Goal: Find contact information: Find contact information

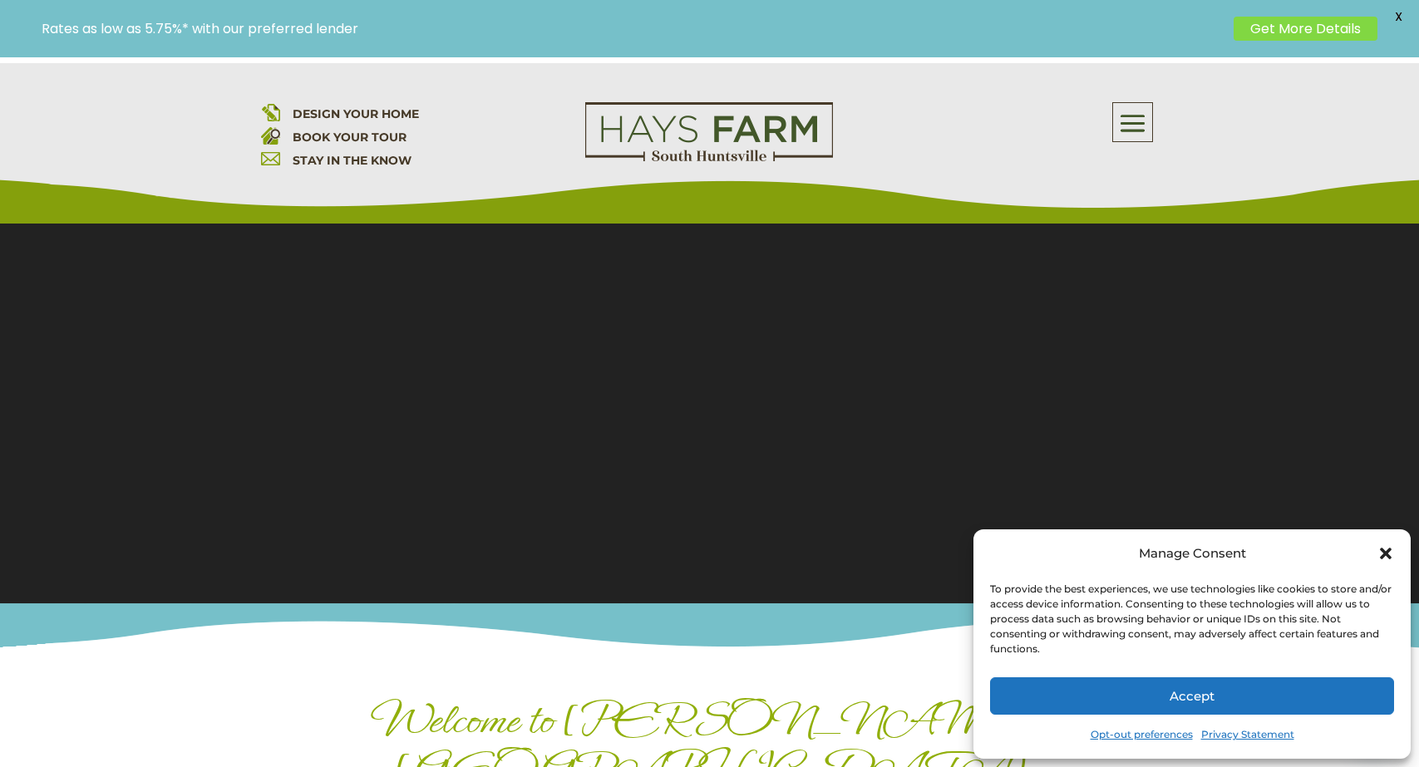
scroll to position [150, 0]
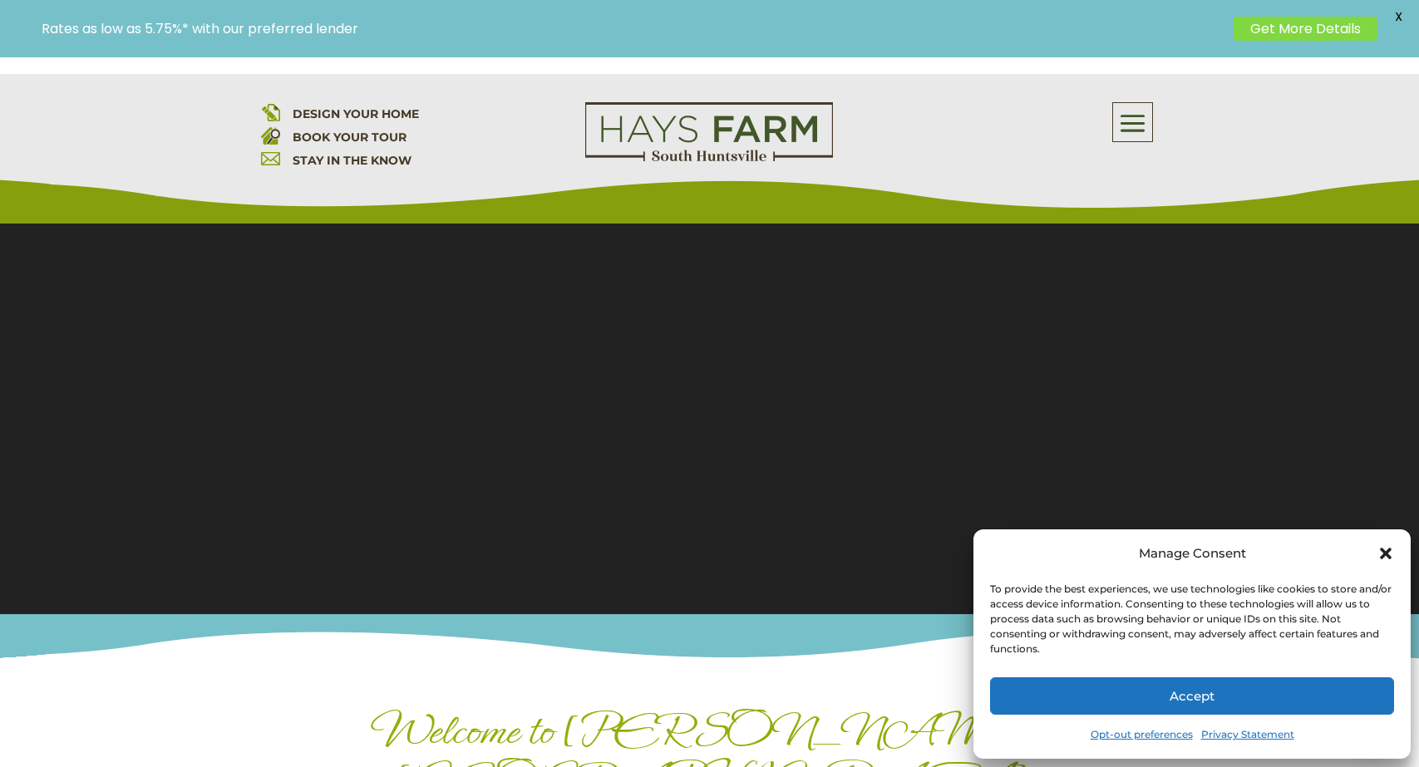
click at [1385, 549] on icon "Close dialog" at bounding box center [1385, 553] width 17 height 17
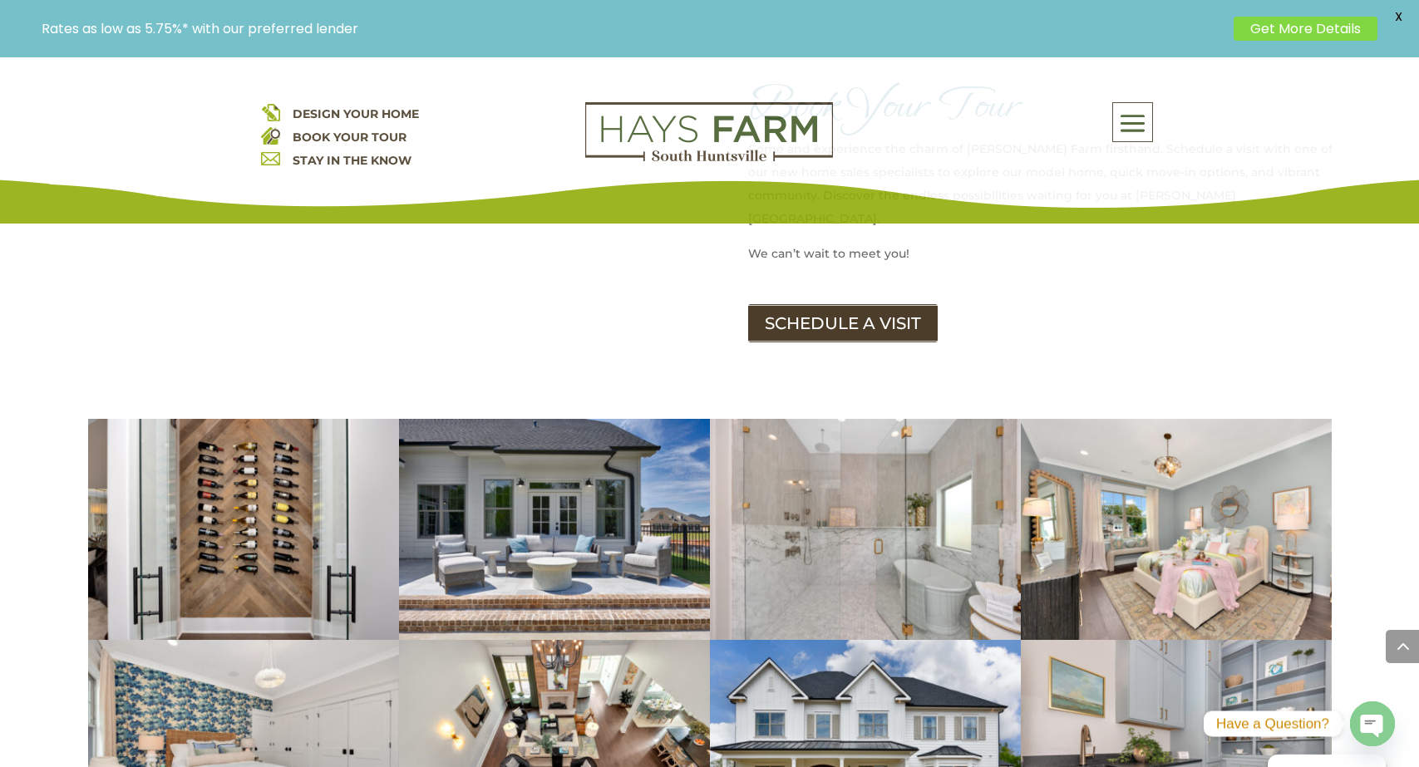
scroll to position [2915, 0]
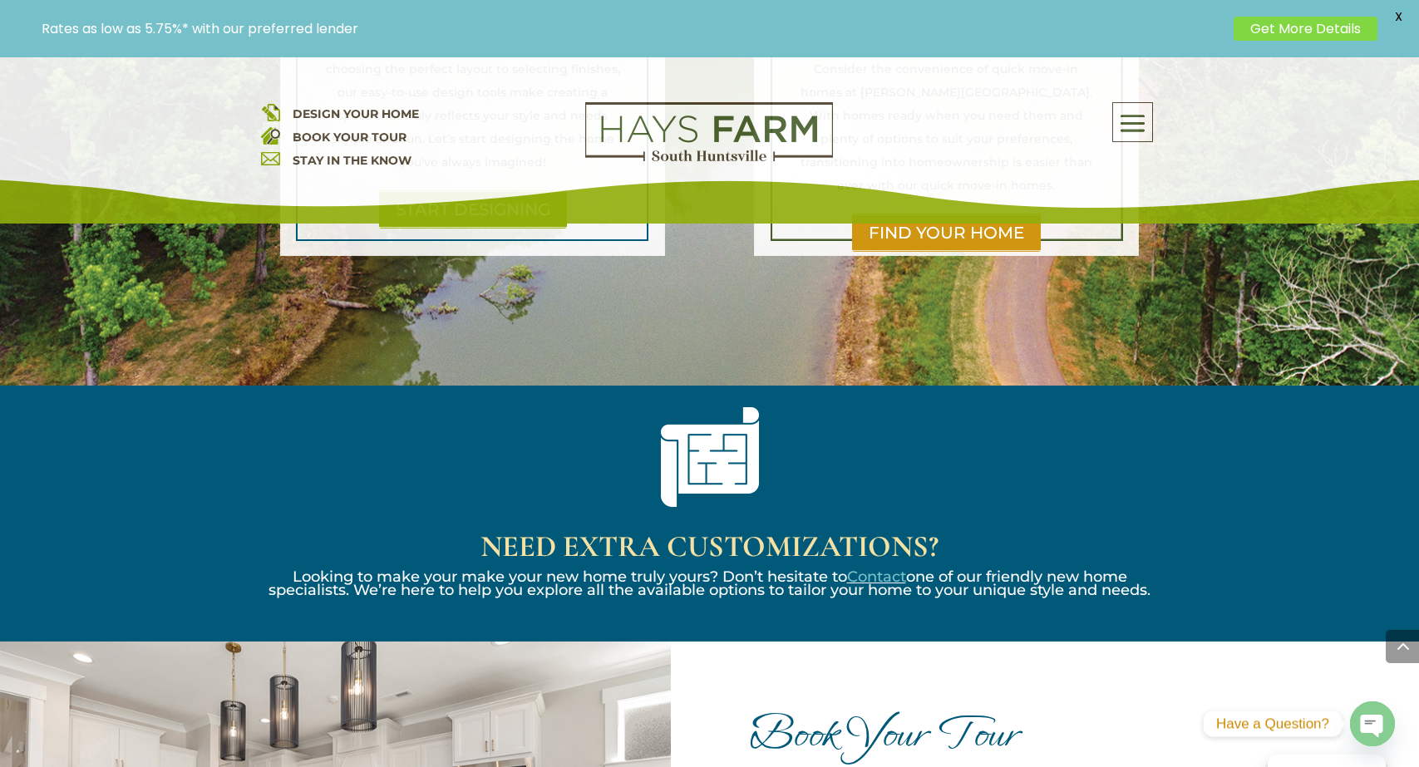
scroll to position [3207, 0]
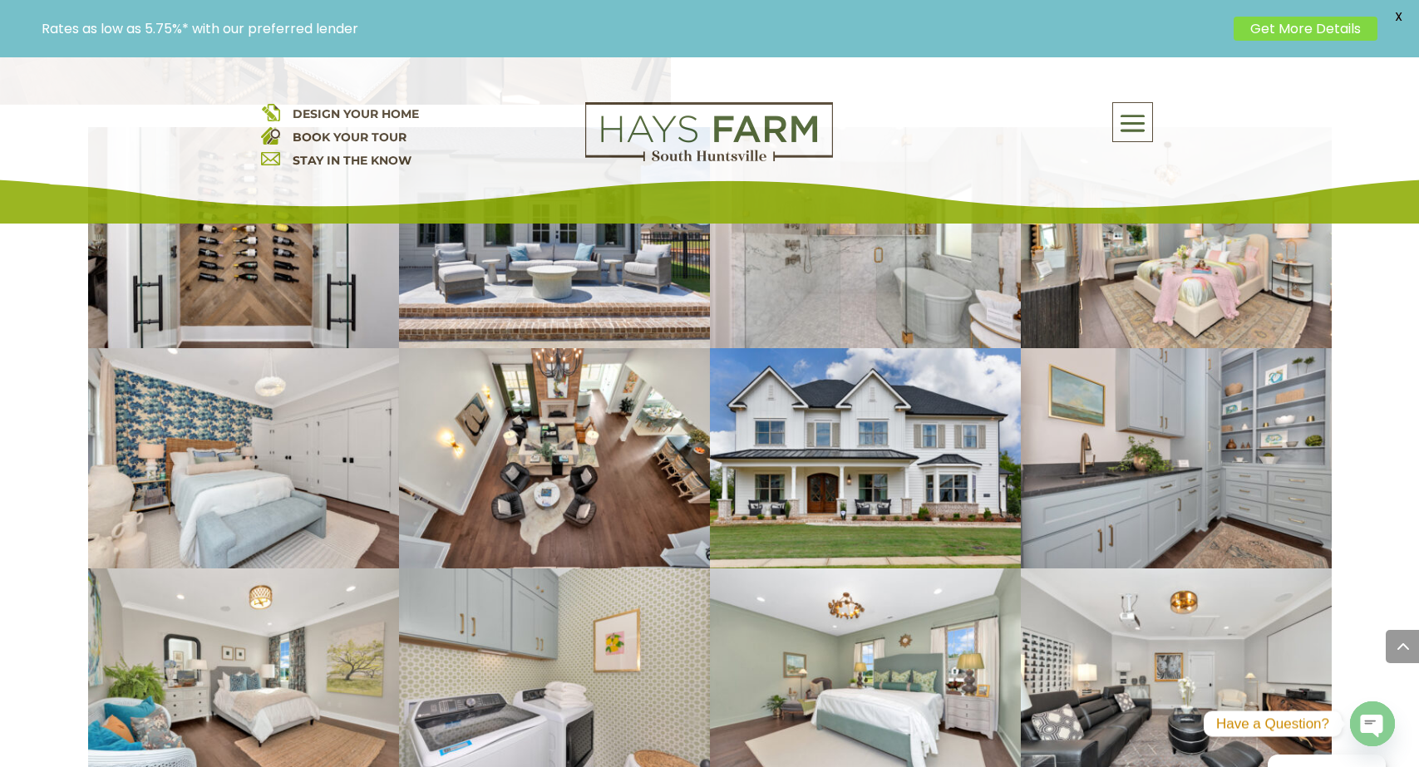
click at [1144, 111] on span at bounding box center [1132, 123] width 39 height 38
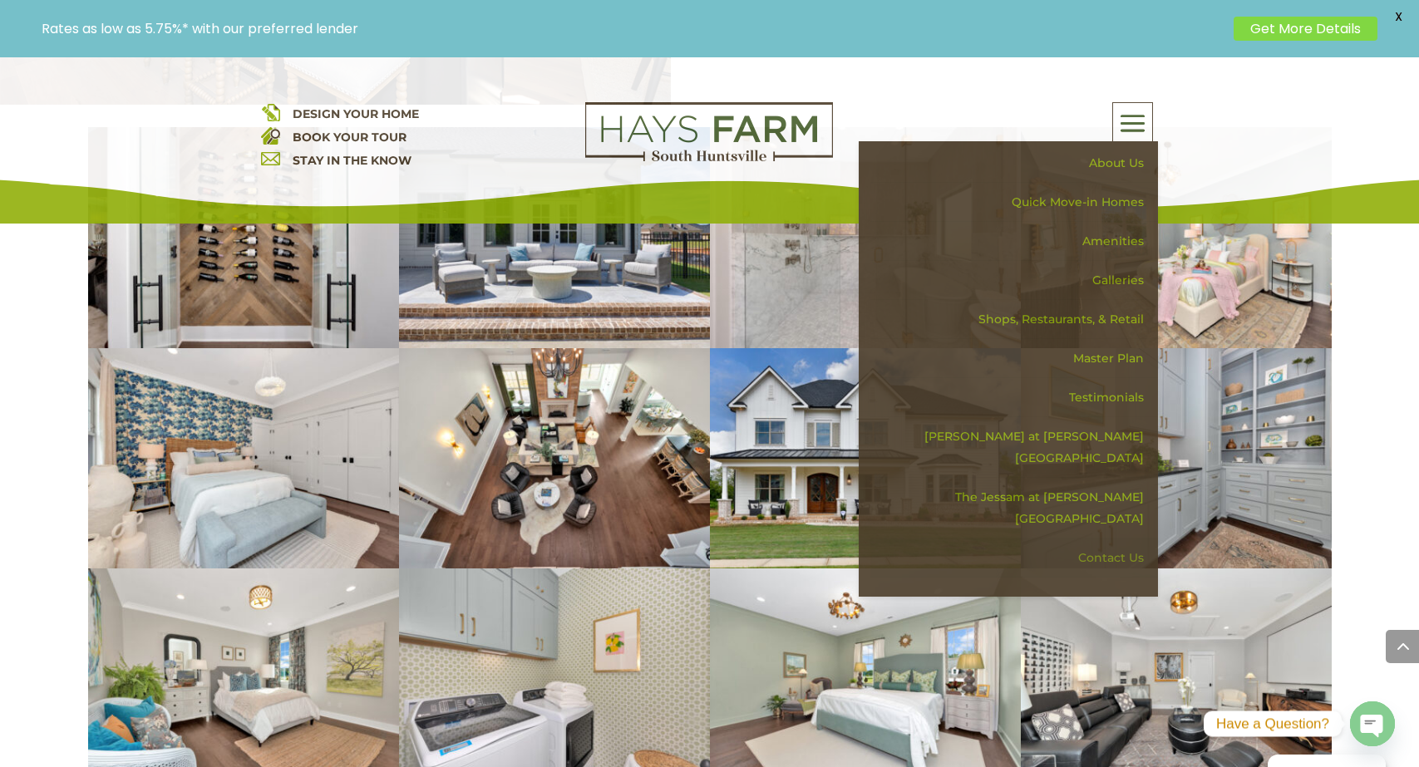
click at [1103, 539] on link "Contact Us" at bounding box center [1014, 558] width 288 height 39
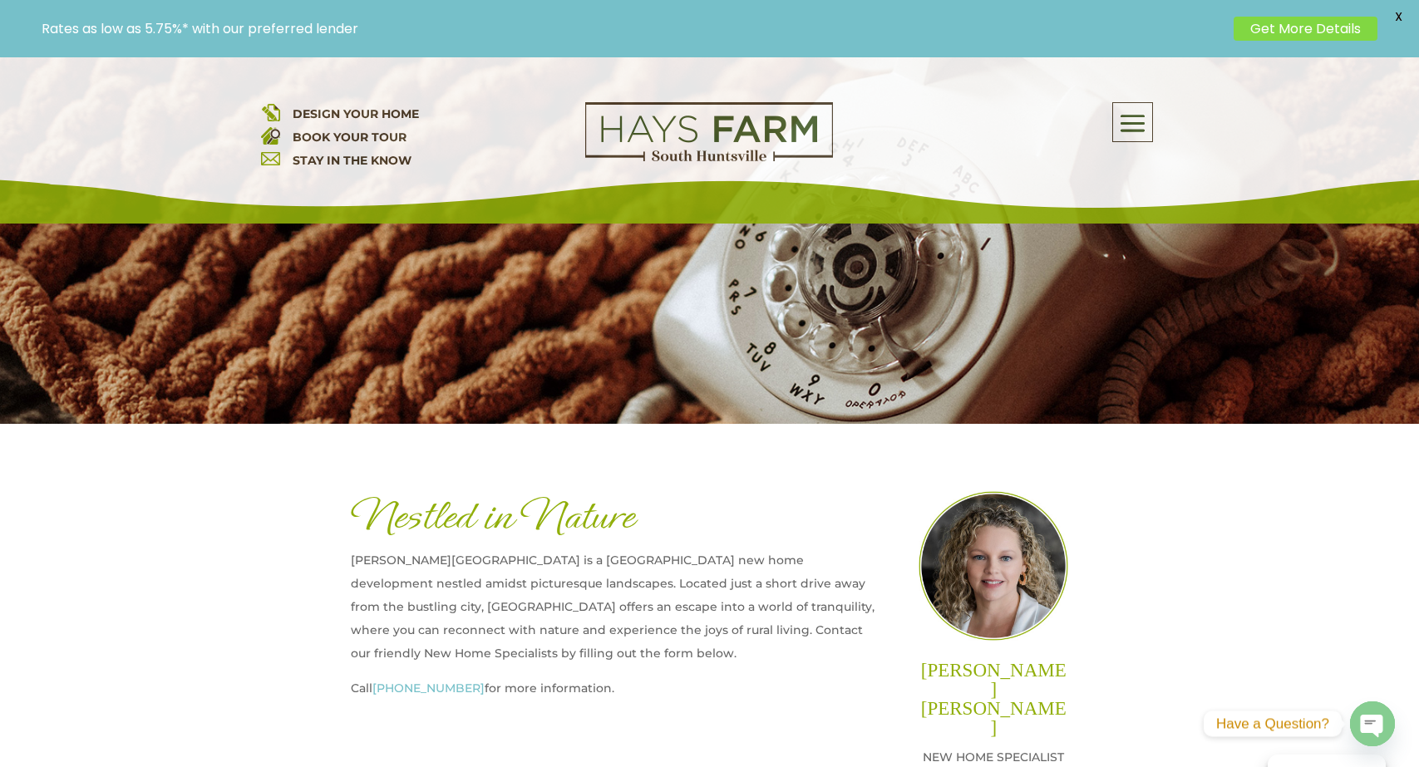
scroll to position [336, 0]
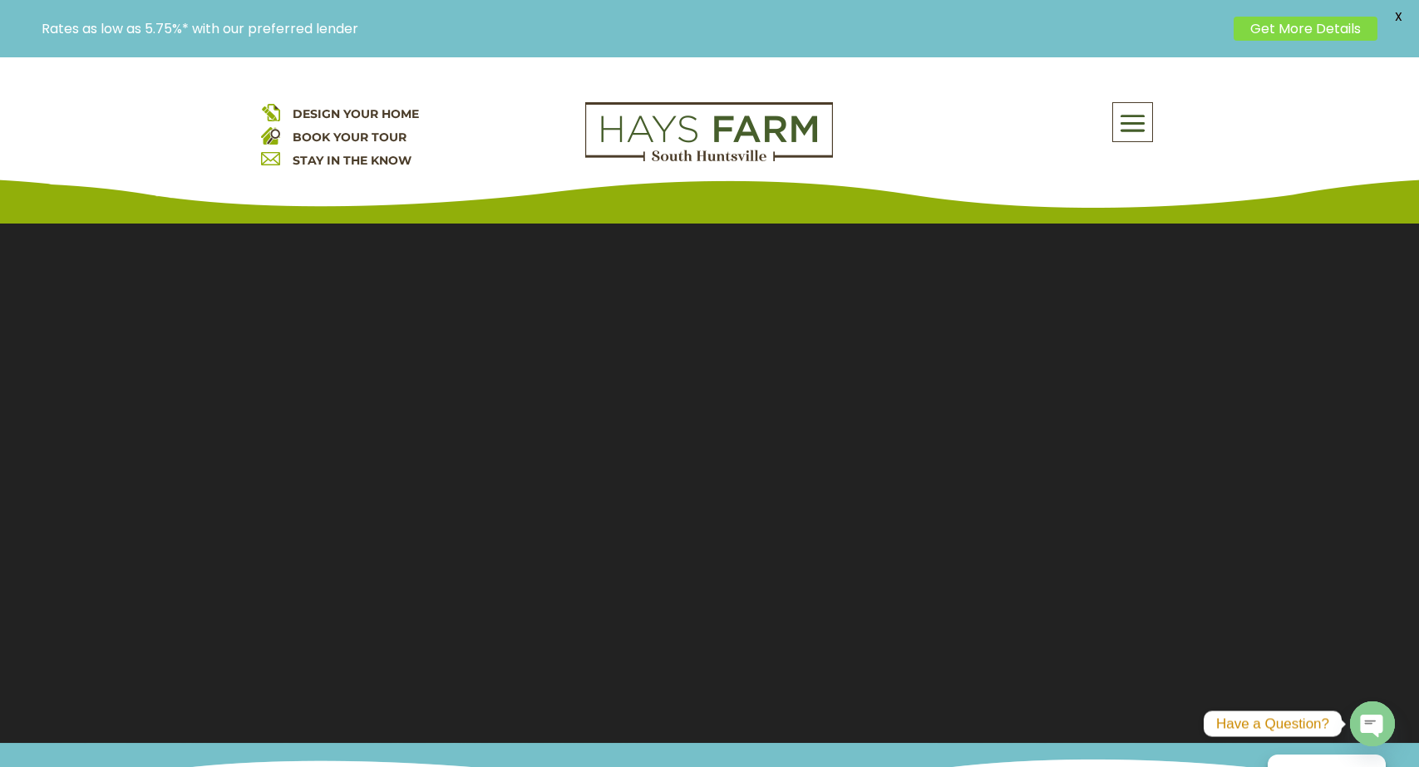
click at [1400, 17] on span "X" at bounding box center [1397, 16] width 25 height 25
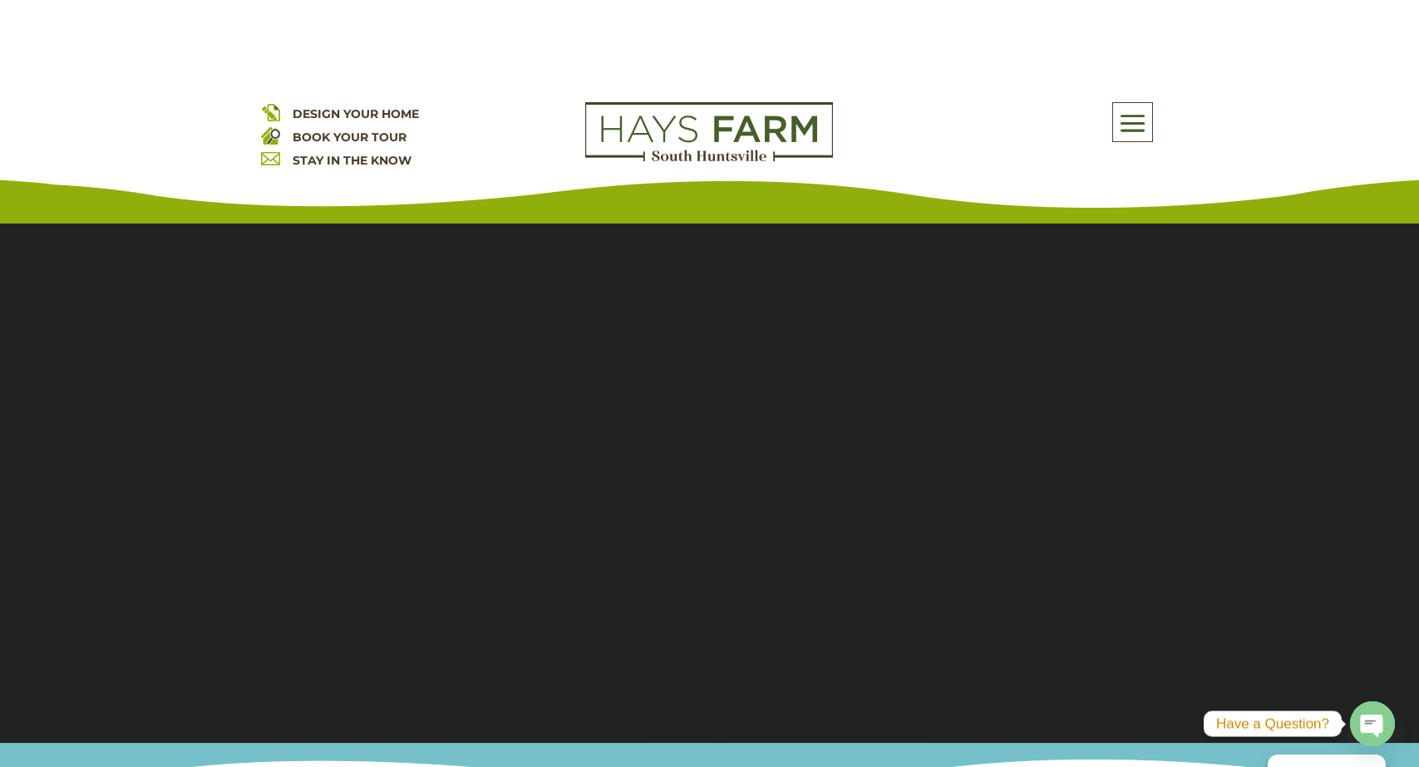
click at [1126, 114] on span at bounding box center [1132, 123] width 39 height 38
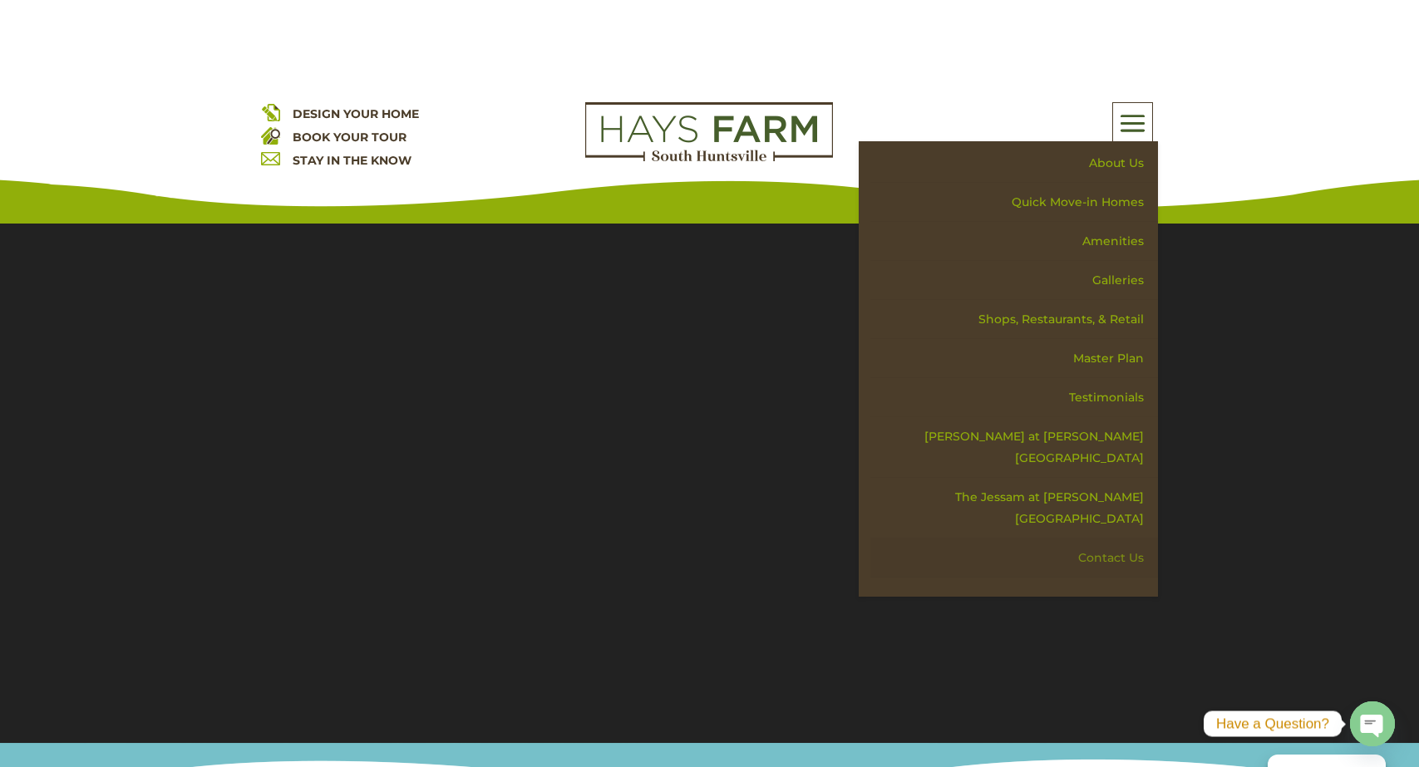
click at [1115, 539] on link "Contact Us" at bounding box center [1014, 558] width 288 height 39
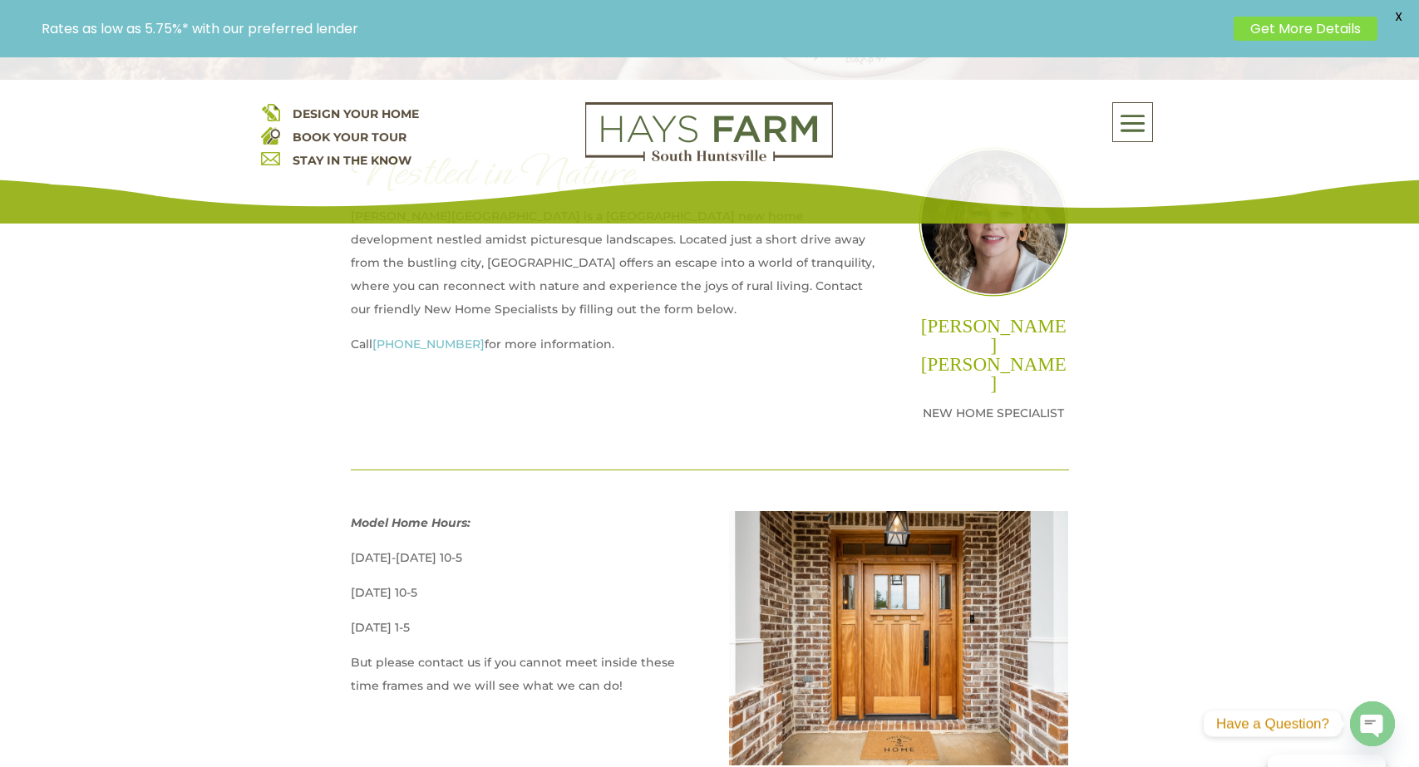
scroll to position [519, 0]
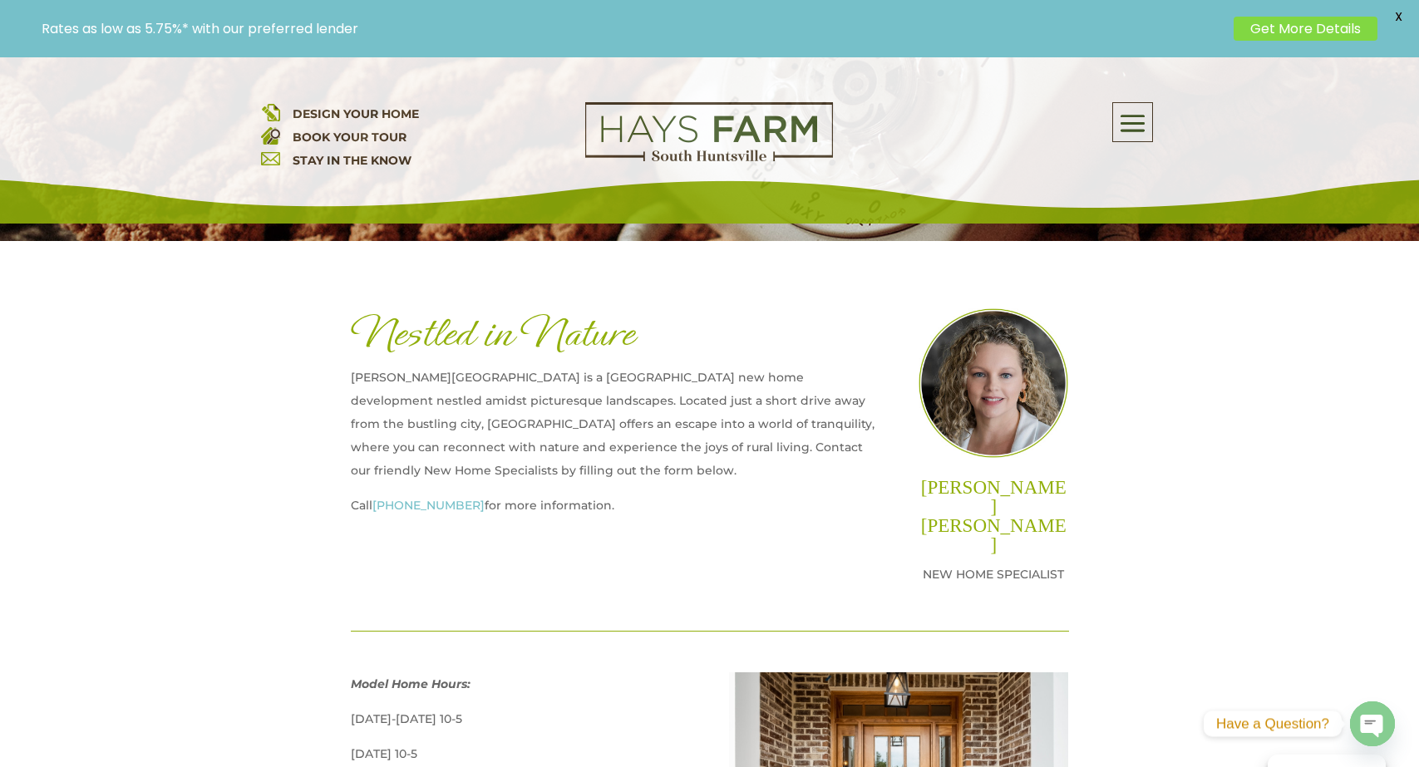
drag, startPoint x: 374, startPoint y: 504, endPoint x: 451, endPoint y: 504, distance: 77.3
click at [451, 504] on p "Call [PHONE_NUMBER] for more information." at bounding box center [615, 511] width 529 height 35
copy p "[PHONE_NUMBER]"
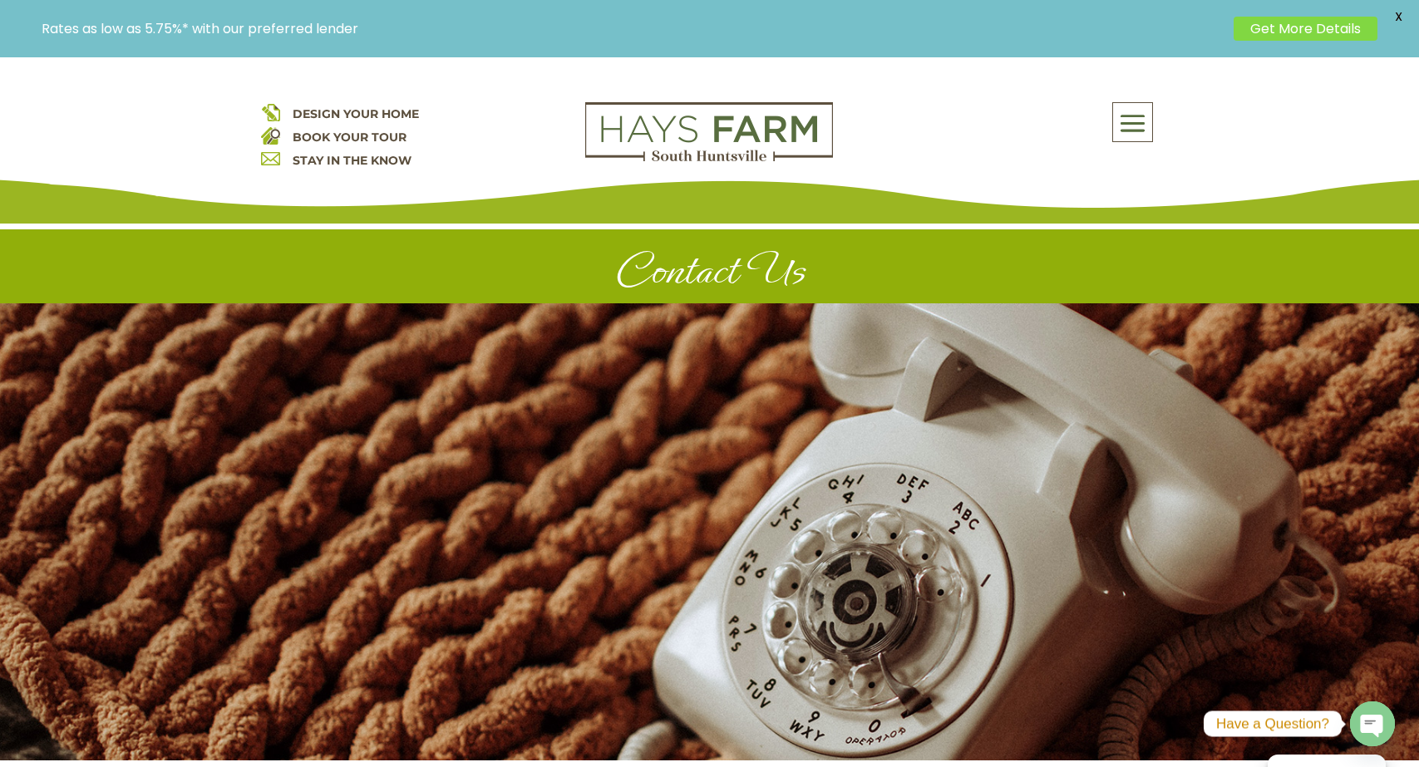
scroll to position [0, 0]
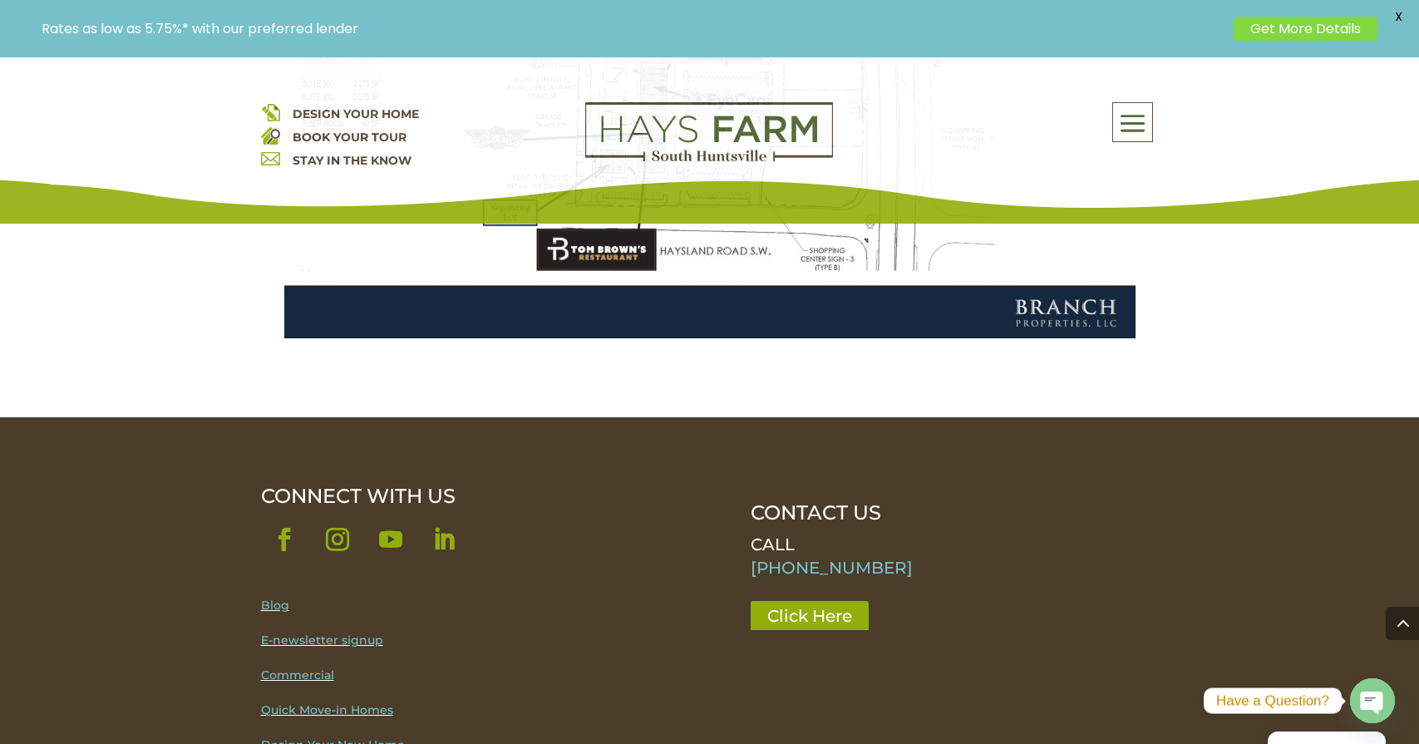
scroll to position [2800, 0]
click at [784, 601] on link "Click Here" at bounding box center [815, 616] width 130 height 30
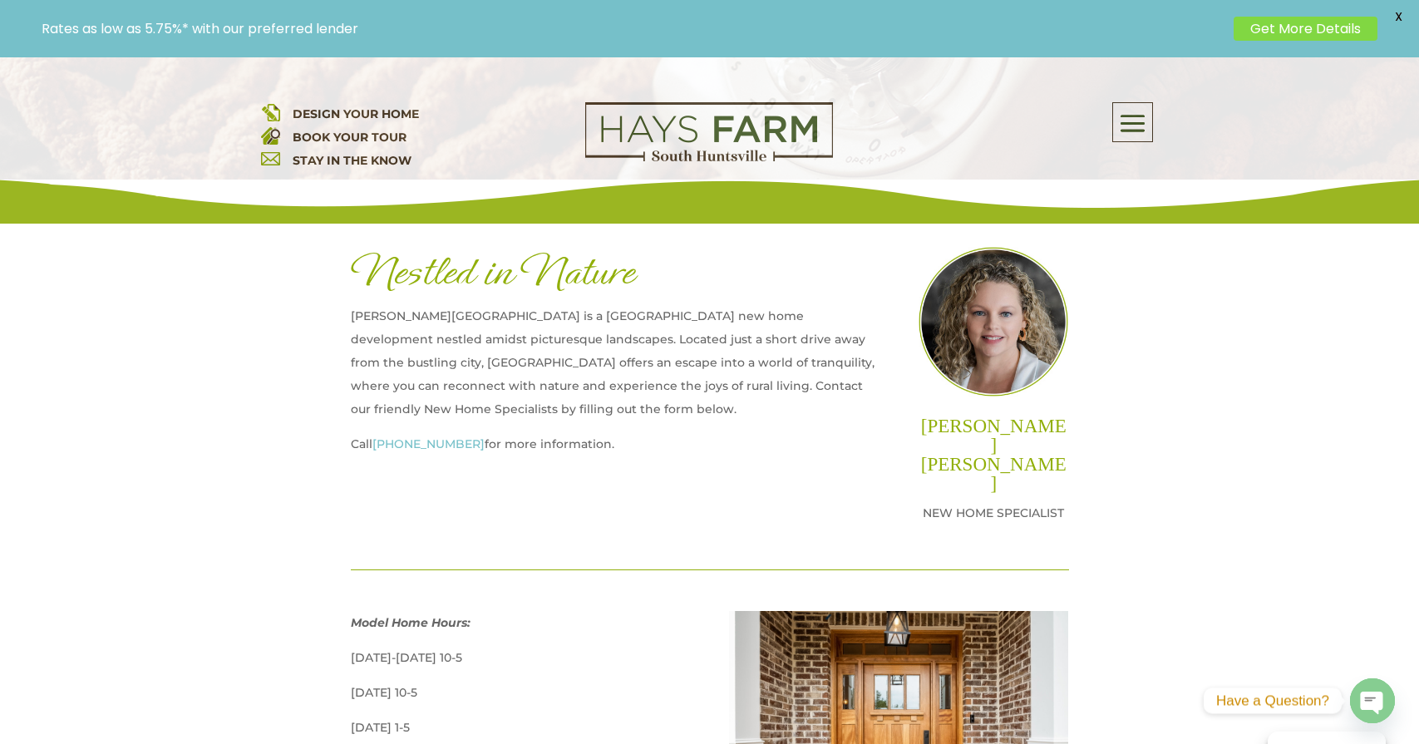
scroll to position [578, 0]
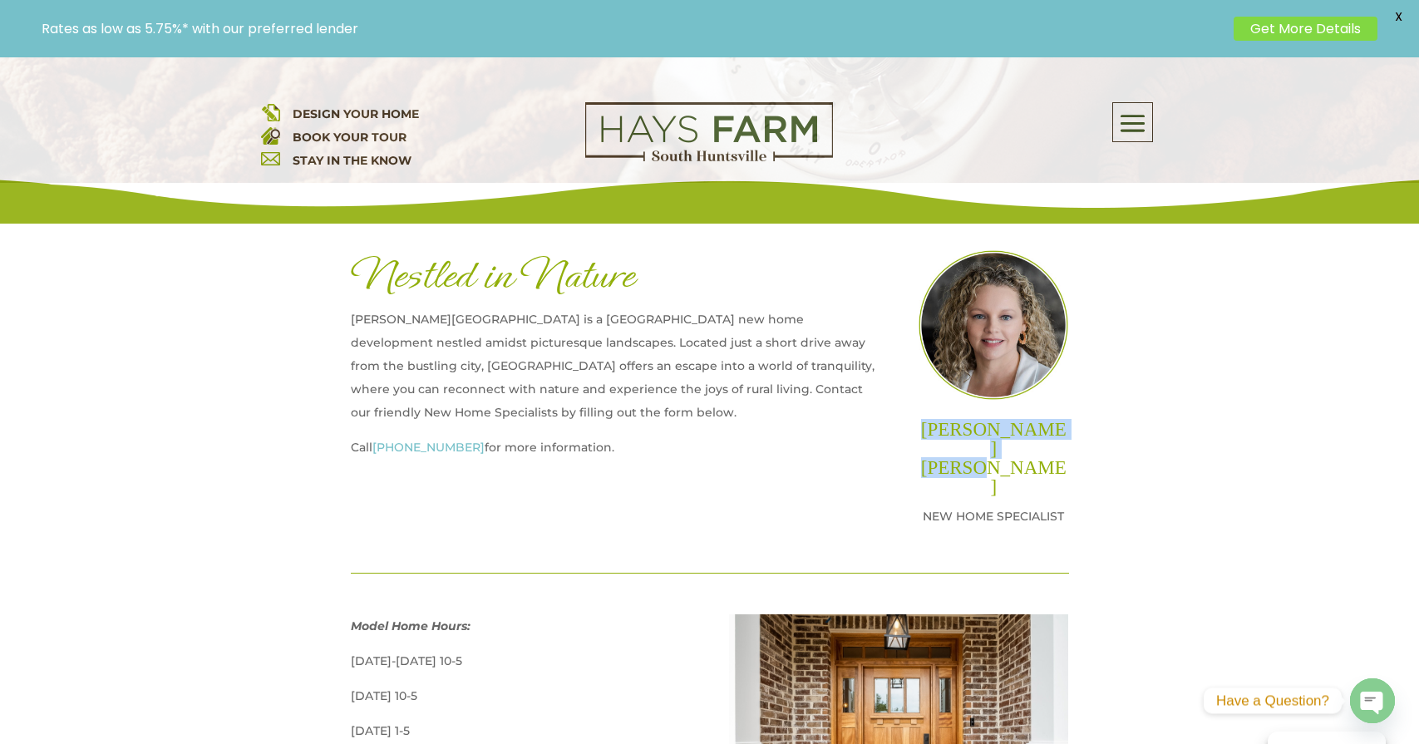
drag, startPoint x: 1037, startPoint y: 445, endPoint x: 950, endPoint y: 431, distance: 88.4
click at [950, 431] on h2 "LAURA ROGERS" at bounding box center [993, 462] width 150 height 85
copy h2 "LAURA ROGERS"
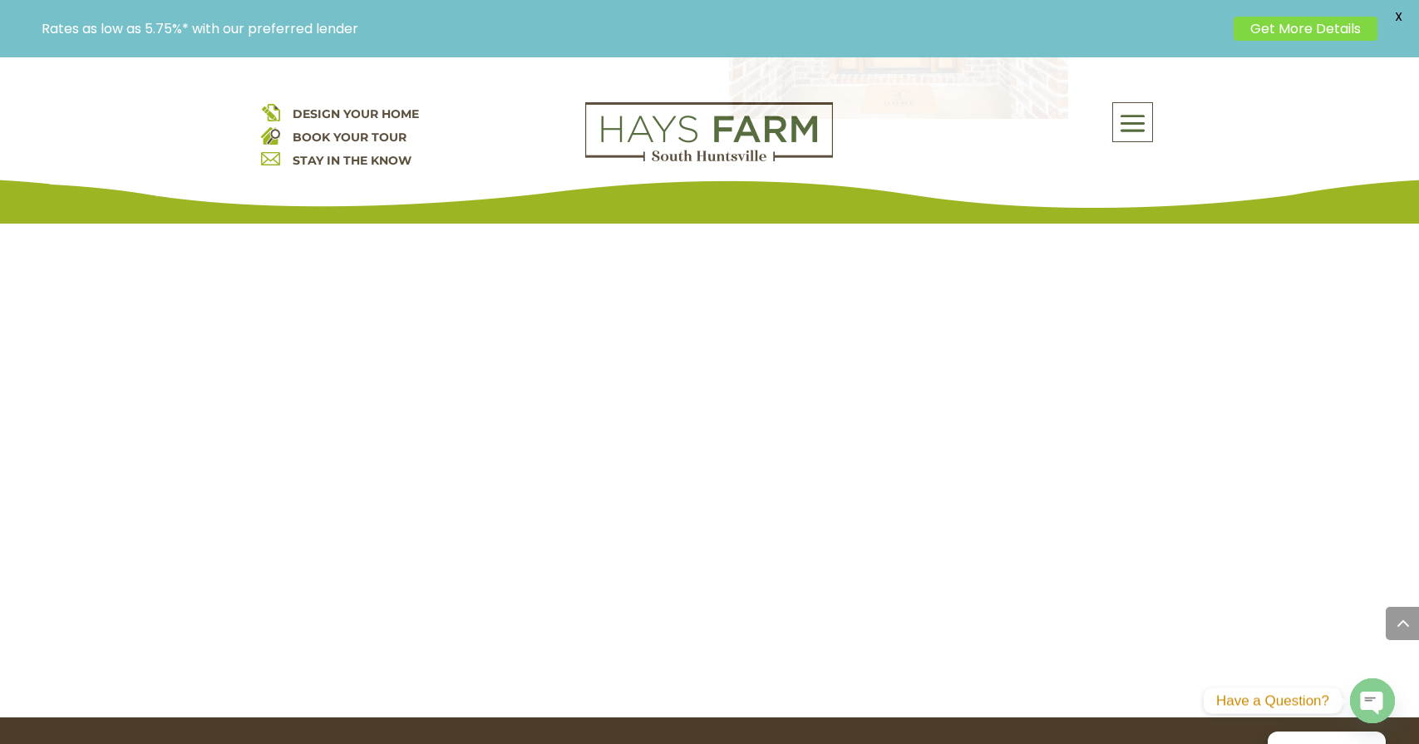
scroll to position [1326, 0]
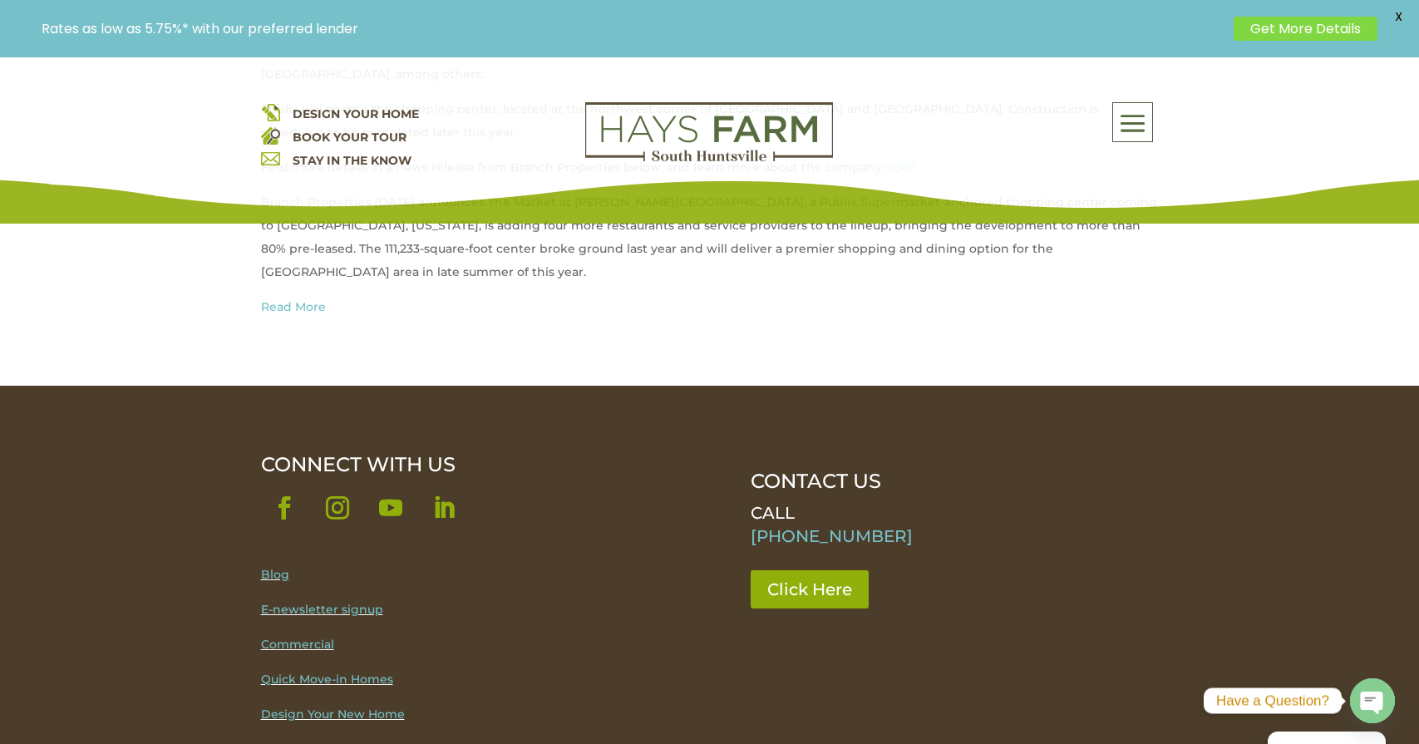
scroll to position [1100, 0]
